Goal: Task Accomplishment & Management: Manage account settings

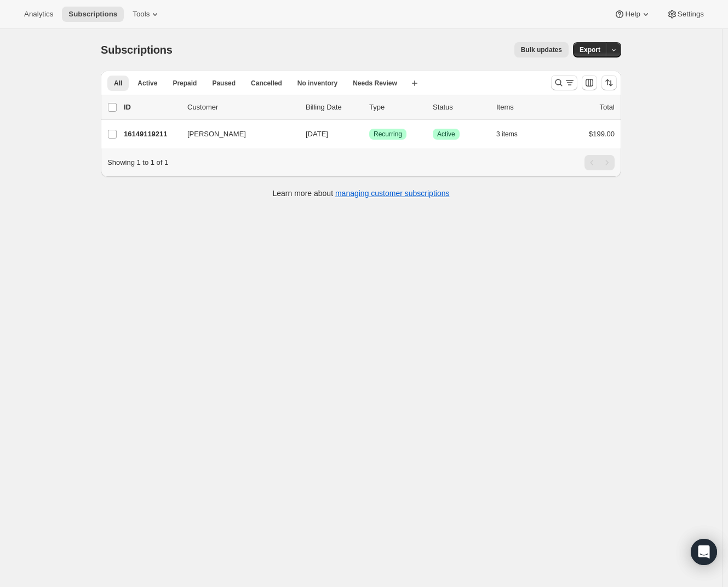
click at [47, 214] on div "Subscriptions. This page is ready Subscriptions Bulk updates More actions Bulk …" at bounding box center [361, 322] width 722 height 587
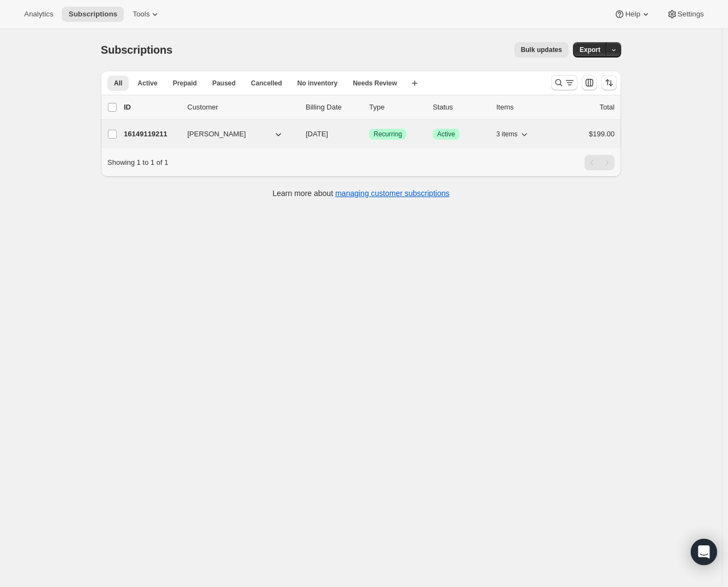
click at [166, 137] on p "16149119211" at bounding box center [151, 134] width 55 height 11
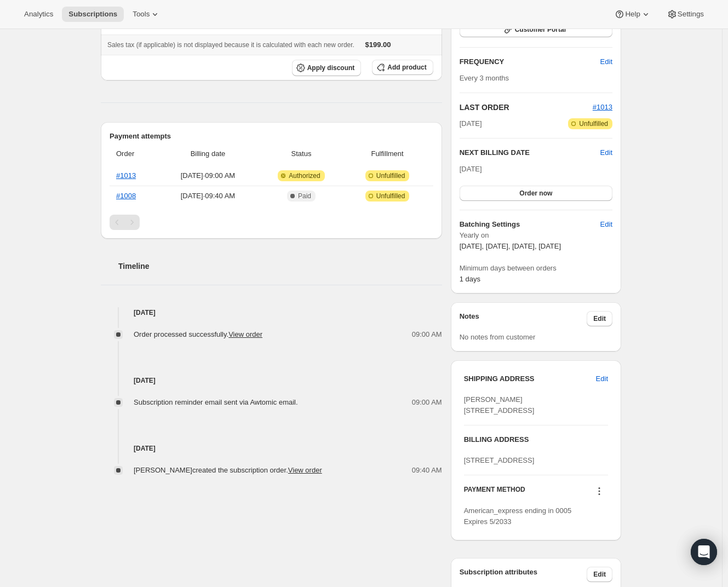
scroll to position [225, 0]
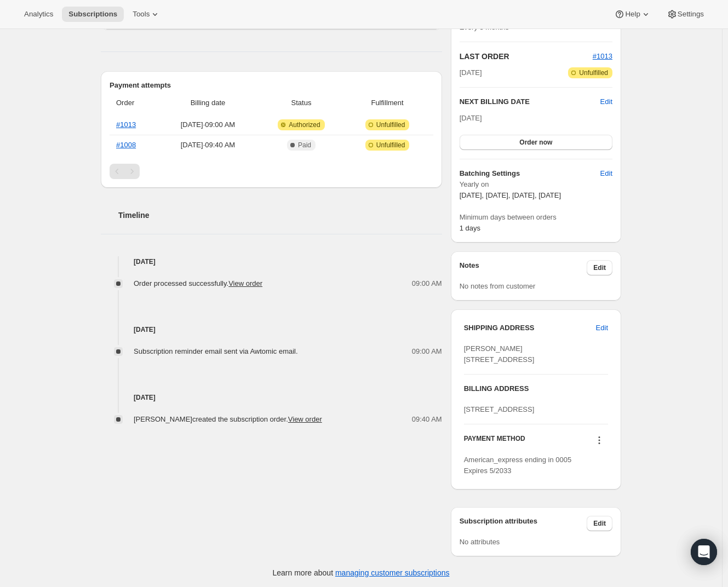
click at [254, 289] on div "[DATE] Subscription reminder email sent via Awtomic email. 09:00 AM" at bounding box center [271, 323] width 341 height 68
click at [256, 285] on link "View order" at bounding box center [245, 283] width 34 height 8
click at [13, 123] on div "Subscription #16149119211. This page is ready Subscription #16149119211 Success…" at bounding box center [361, 196] width 722 height 785
click at [94, 20] on button "Subscriptions" at bounding box center [93, 14] width 62 height 15
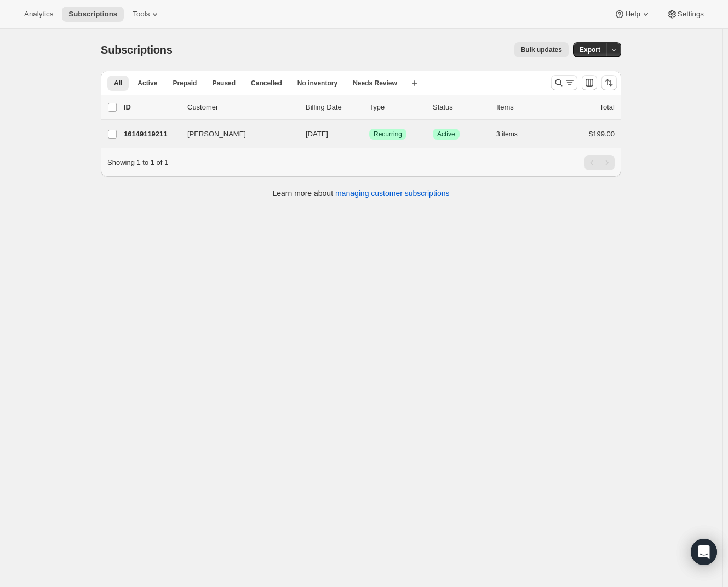
click at [532, 124] on div "[PERSON_NAME] 16149119211 [PERSON_NAME] [DATE] Success Recurring Success Active…" at bounding box center [361, 134] width 520 height 28
click at [146, 133] on p "16149119211" at bounding box center [151, 134] width 55 height 11
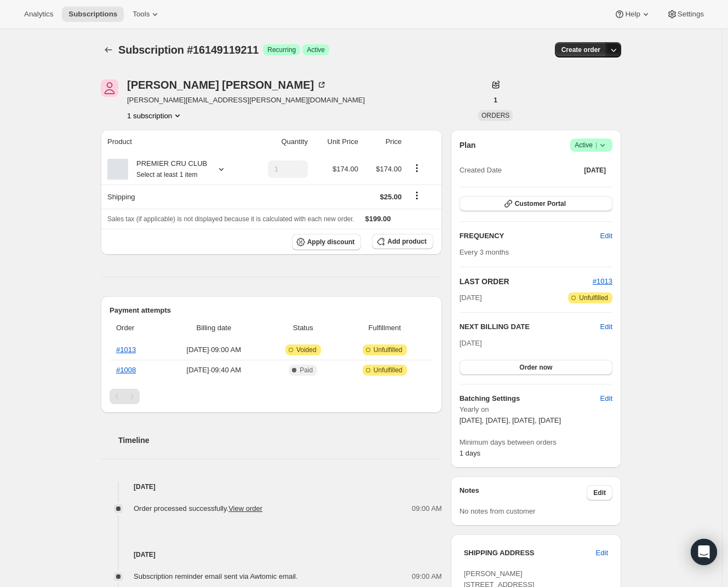
click at [621, 50] on button "button" at bounding box center [613, 49] width 15 height 15
click at [430, 75] on div "[PERSON_NAME] Ward [EMAIL_ADDRESS][PERSON_NAME][DOMAIN_NAME] 1 subscription 1 O…" at bounding box center [356, 422] width 529 height 720
click at [611, 143] on span "Success Active |" at bounding box center [591, 145] width 42 height 13
click at [603, 178] on button "Cancel subscription" at bounding box center [591, 185] width 68 height 18
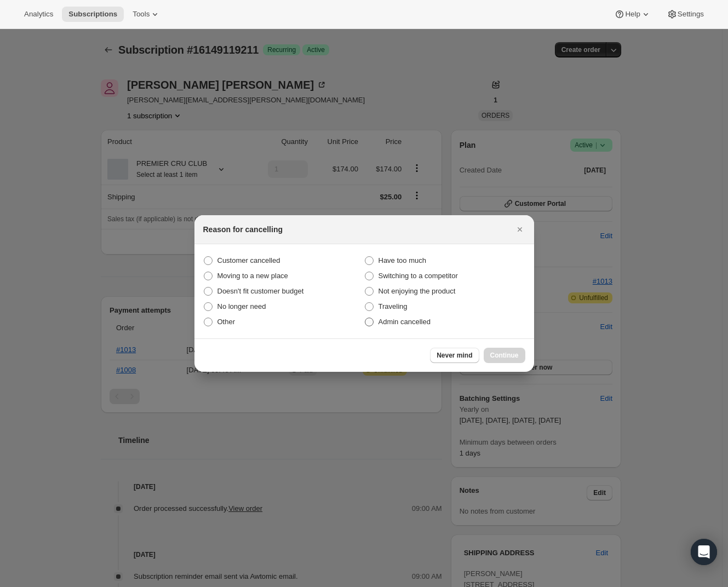
click at [435, 325] on label "Admin cancelled" at bounding box center [444, 321] width 161 height 15
click at [365, 318] on input "Admin cancelled" at bounding box center [365, 318] width 1 height 1
radio input "true"
click at [511, 354] on span "Continue" at bounding box center [504, 355] width 28 height 9
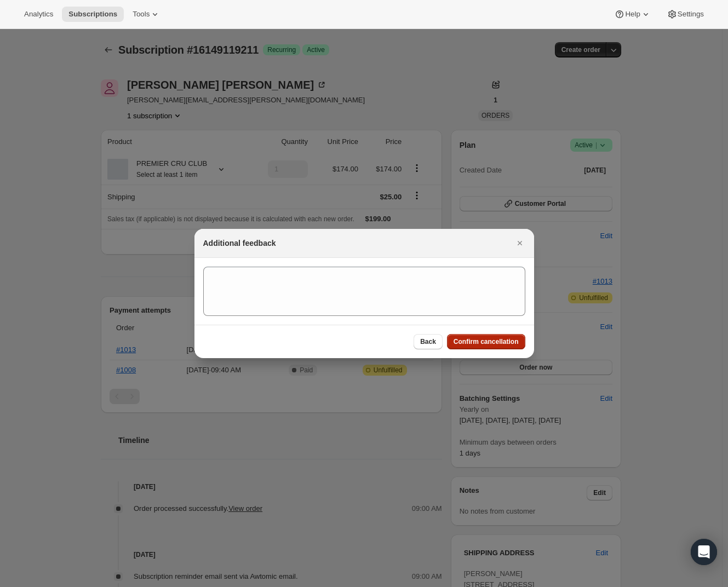
click at [508, 346] on button "Confirm cancellation" at bounding box center [486, 341] width 78 height 15
